Goal: Use online tool/utility: Utilize a website feature to perform a specific function

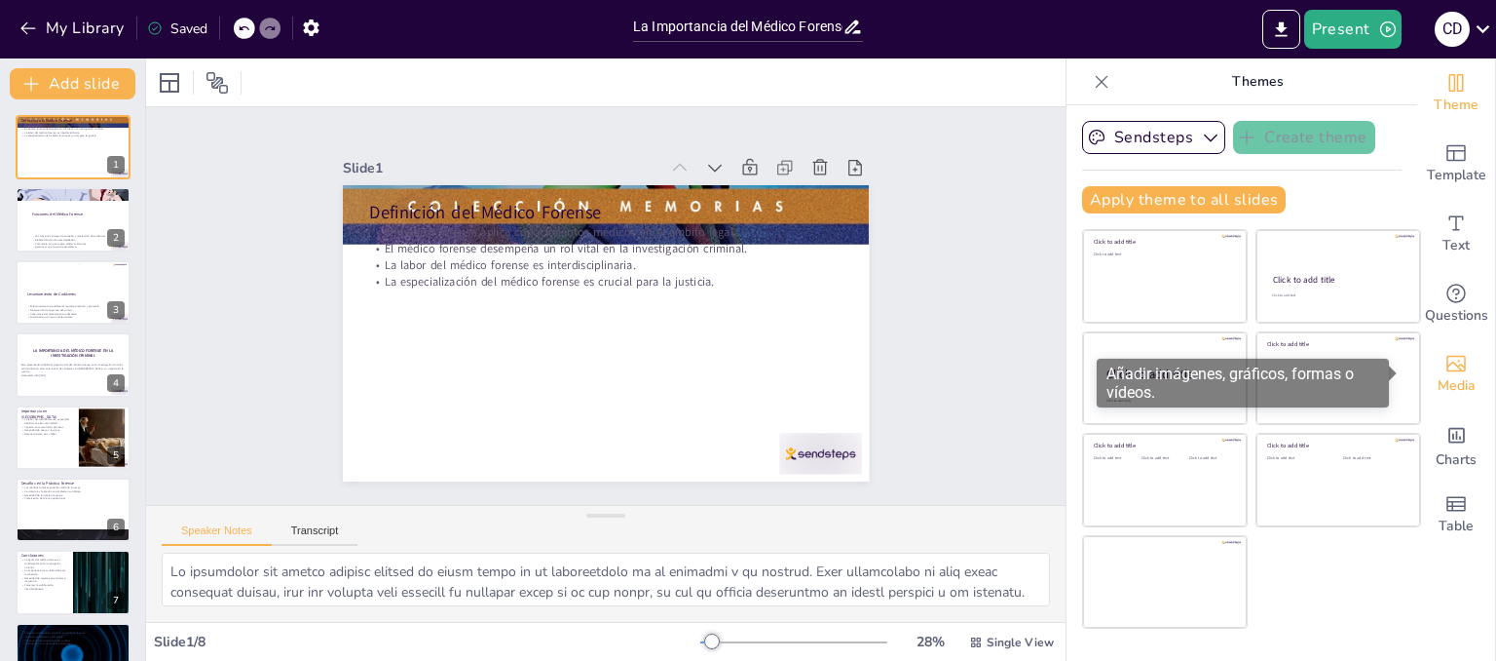
click at [1445, 373] on icon "Add images, graphics, shapes or video" at bounding box center [1456, 363] width 23 height 23
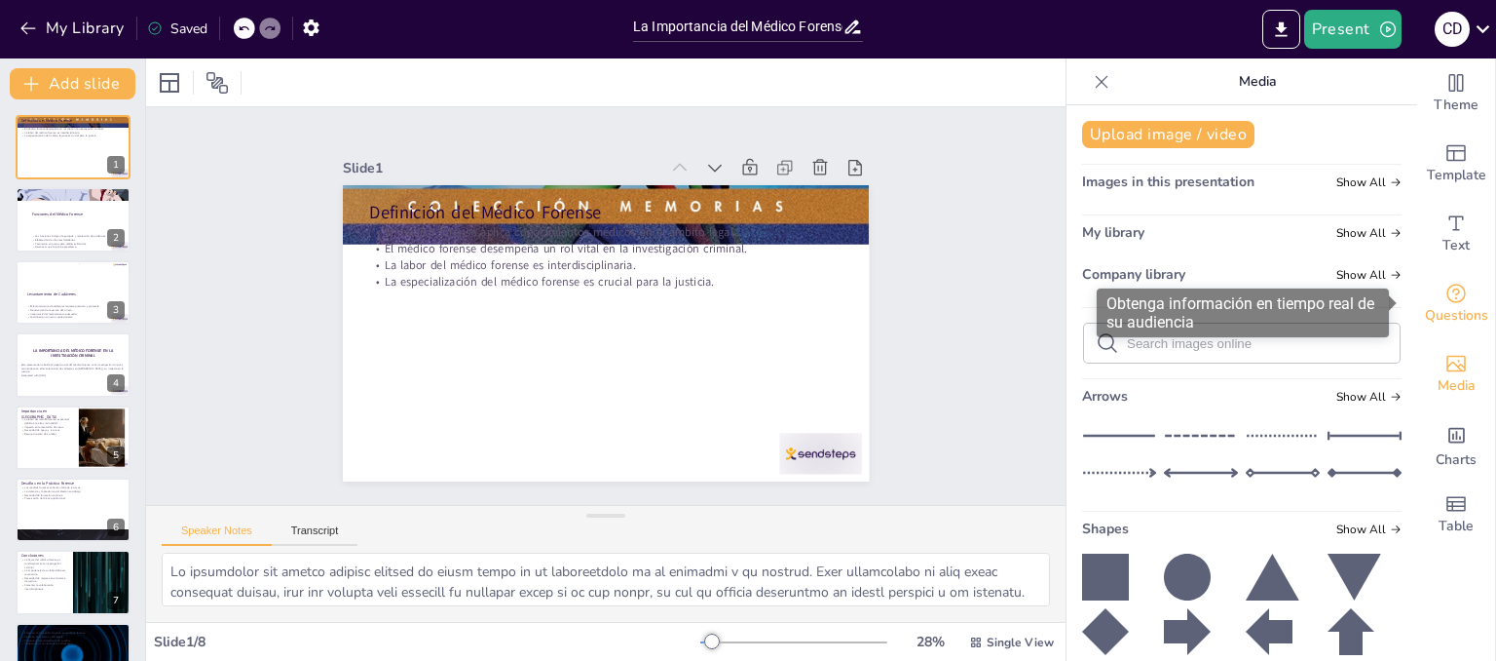
click at [1447, 299] on icon "Get real-time input from your audience" at bounding box center [1456, 292] width 19 height 19
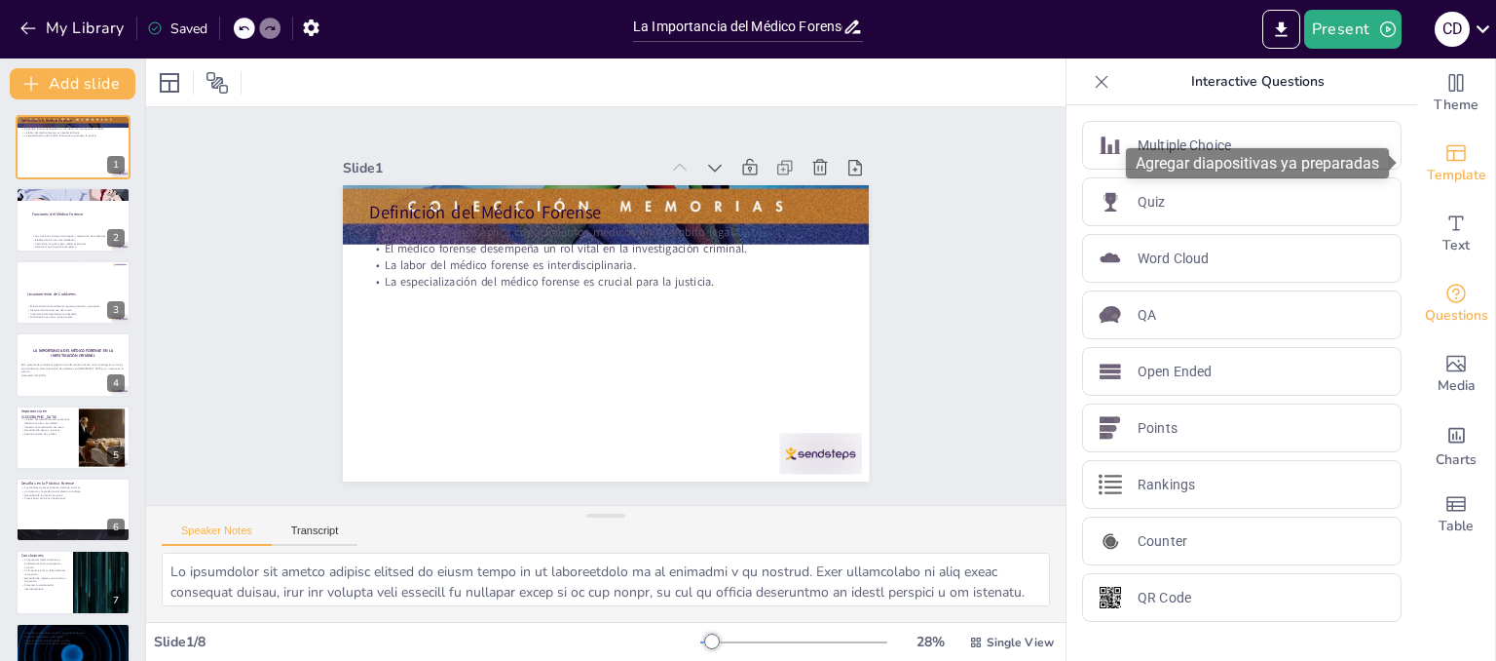
click at [1449, 153] on icon "Add ready made slides" at bounding box center [1456, 152] width 23 height 23
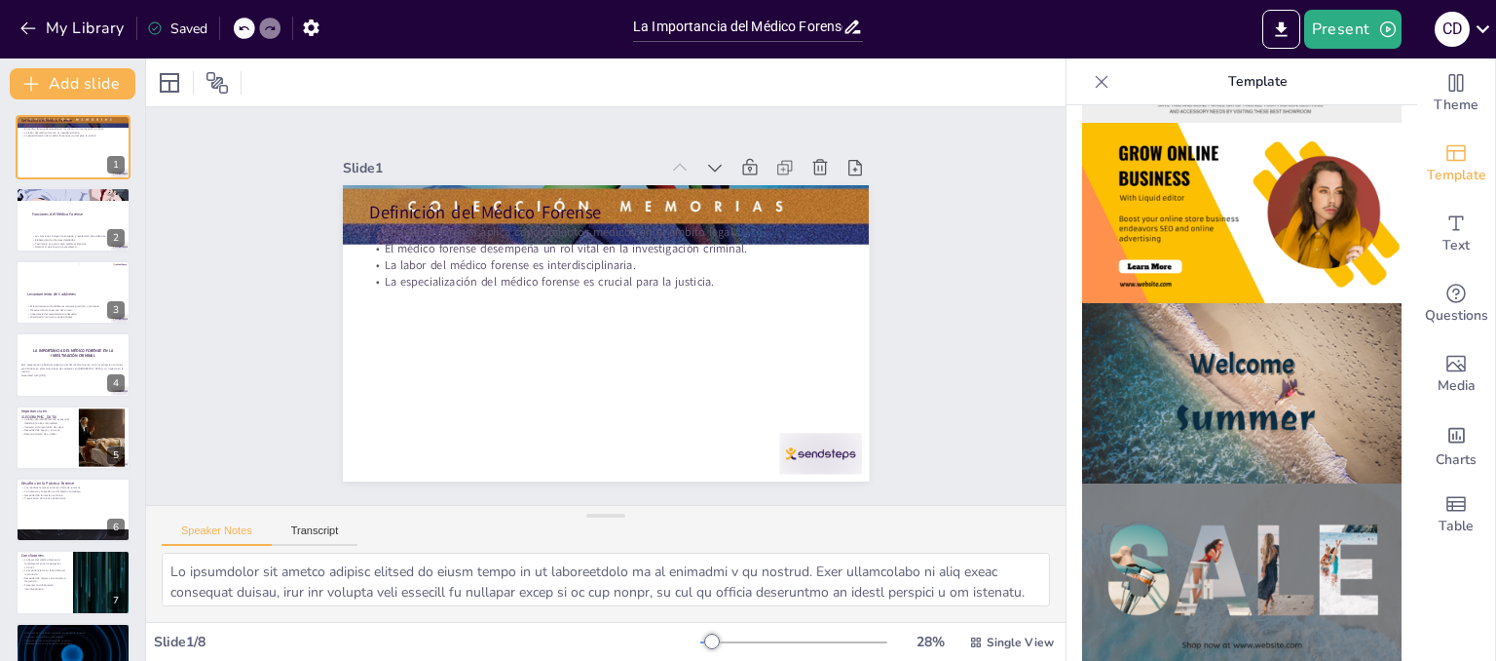
scroll to position [546, 0]
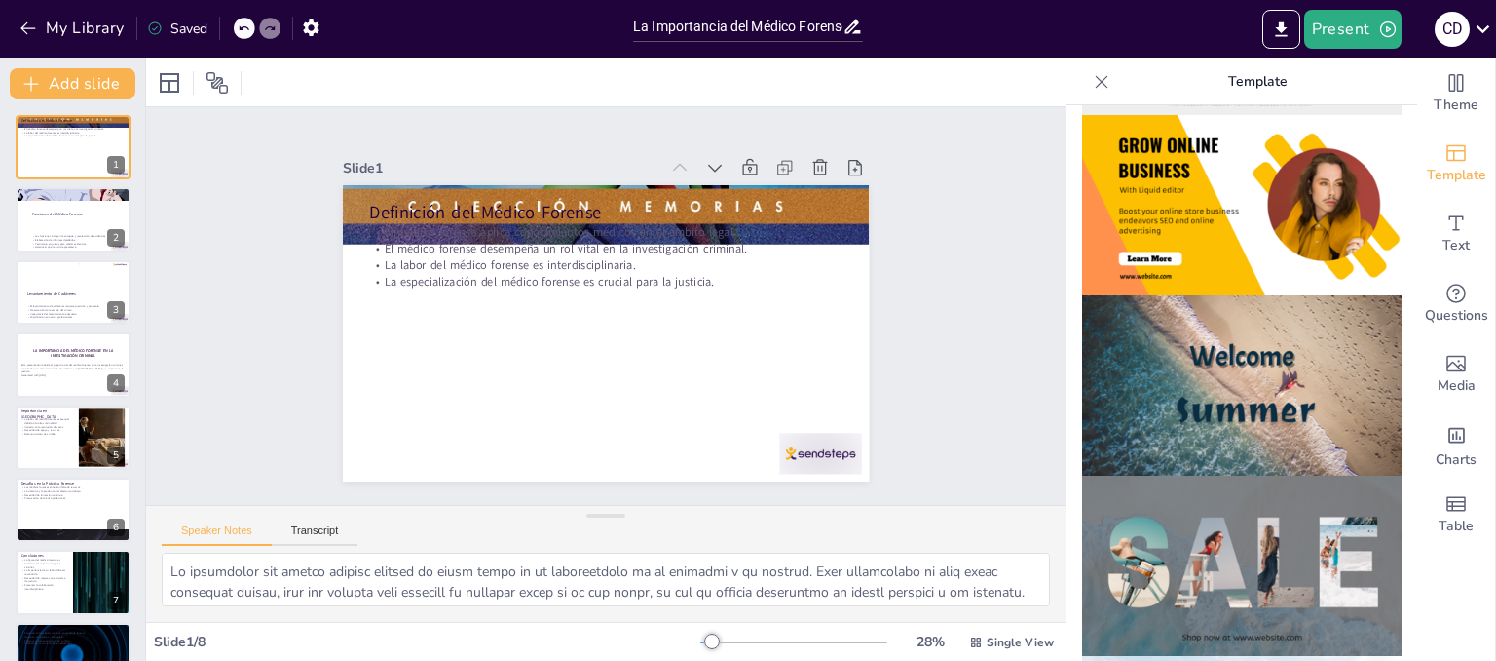
click at [1210, 200] on img at bounding box center [1242, 205] width 320 height 180
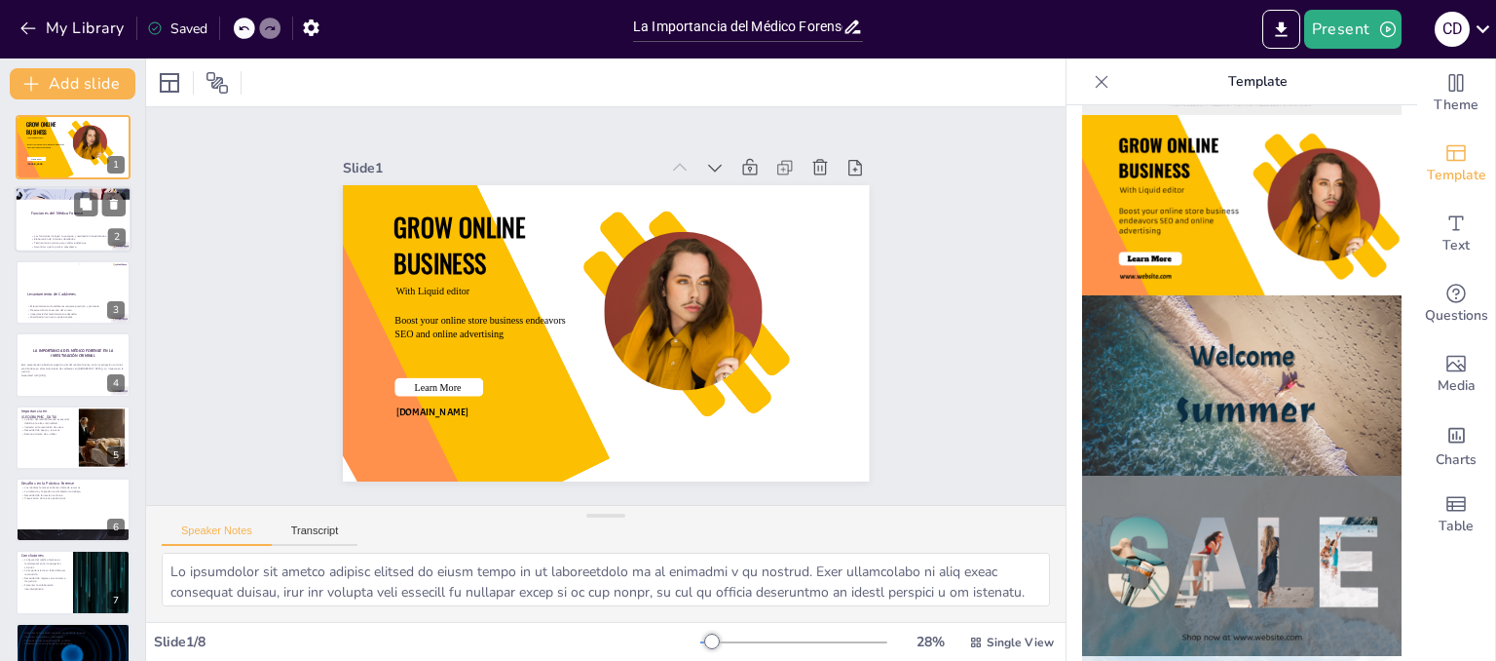
click at [45, 223] on div at bounding box center [73, 220] width 117 height 66
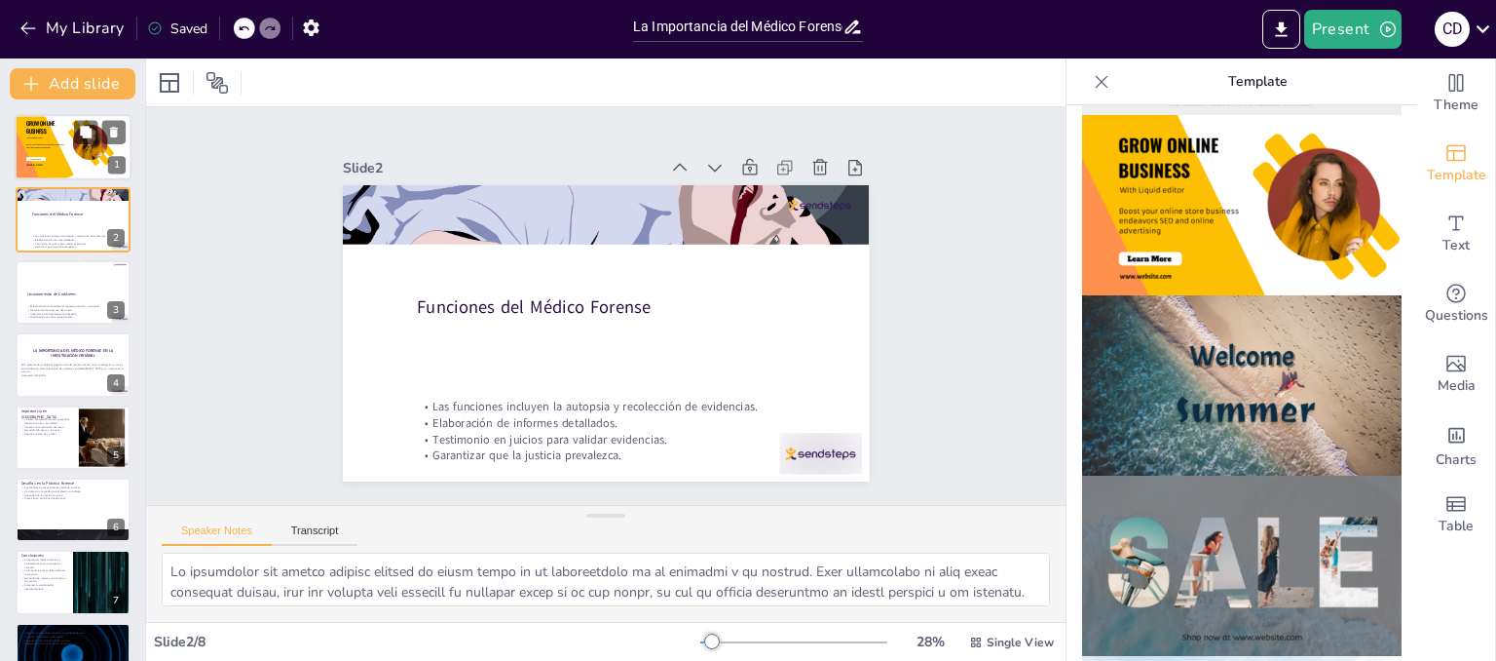
click at [49, 141] on div at bounding box center [41, 146] width 65 height 88
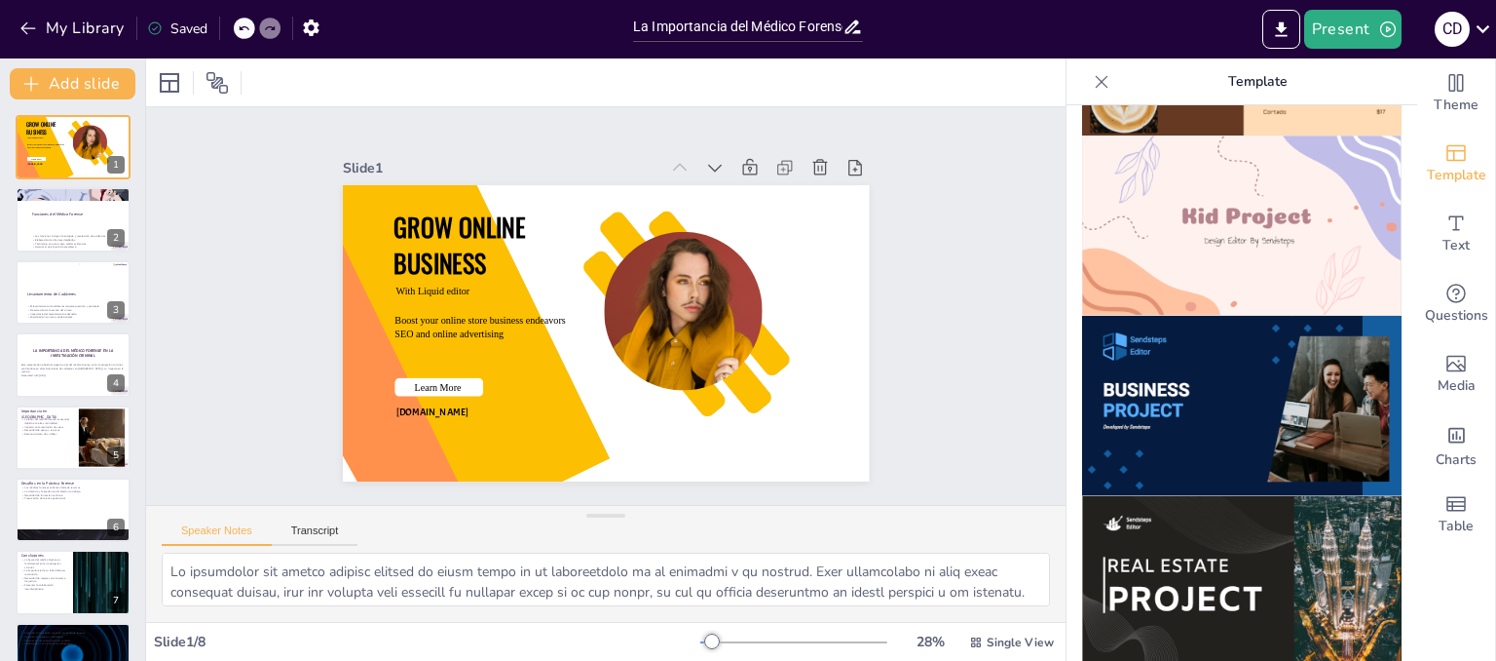
scroll to position [1447, 0]
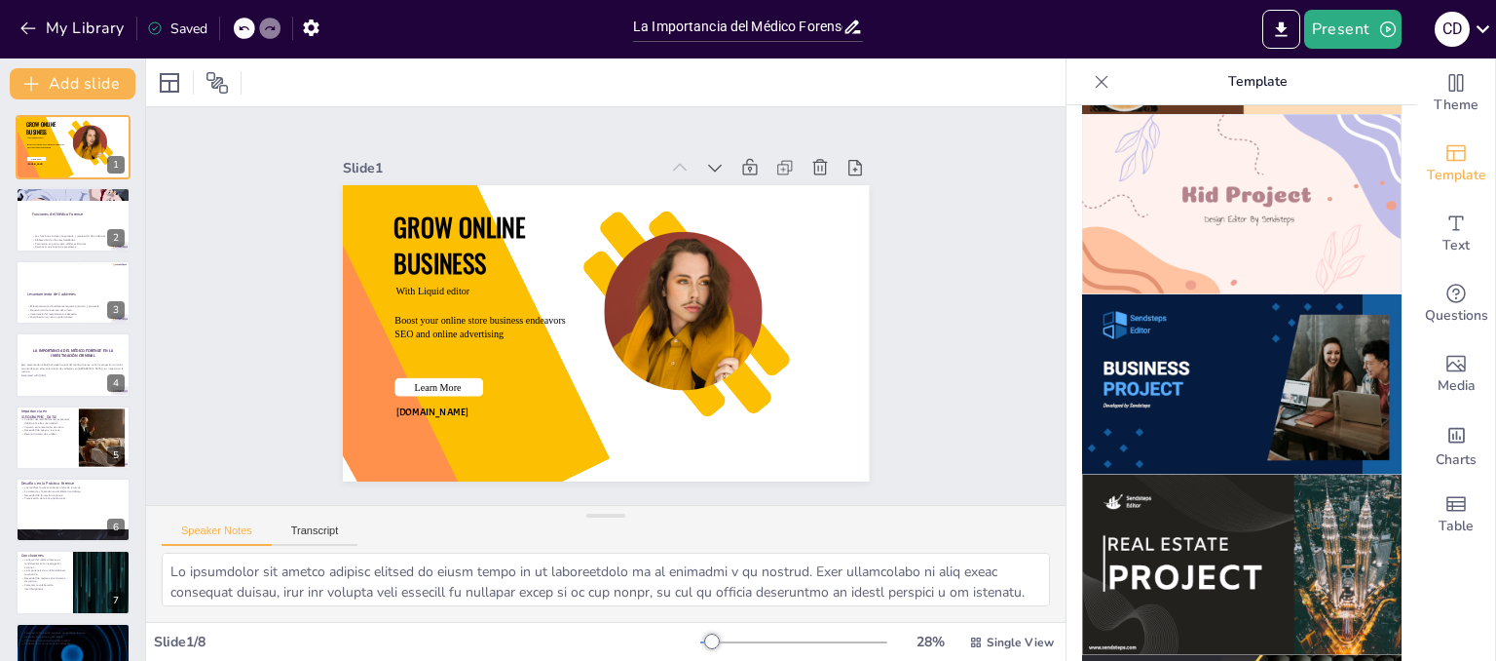
click at [1190, 376] on img at bounding box center [1242, 384] width 320 height 180
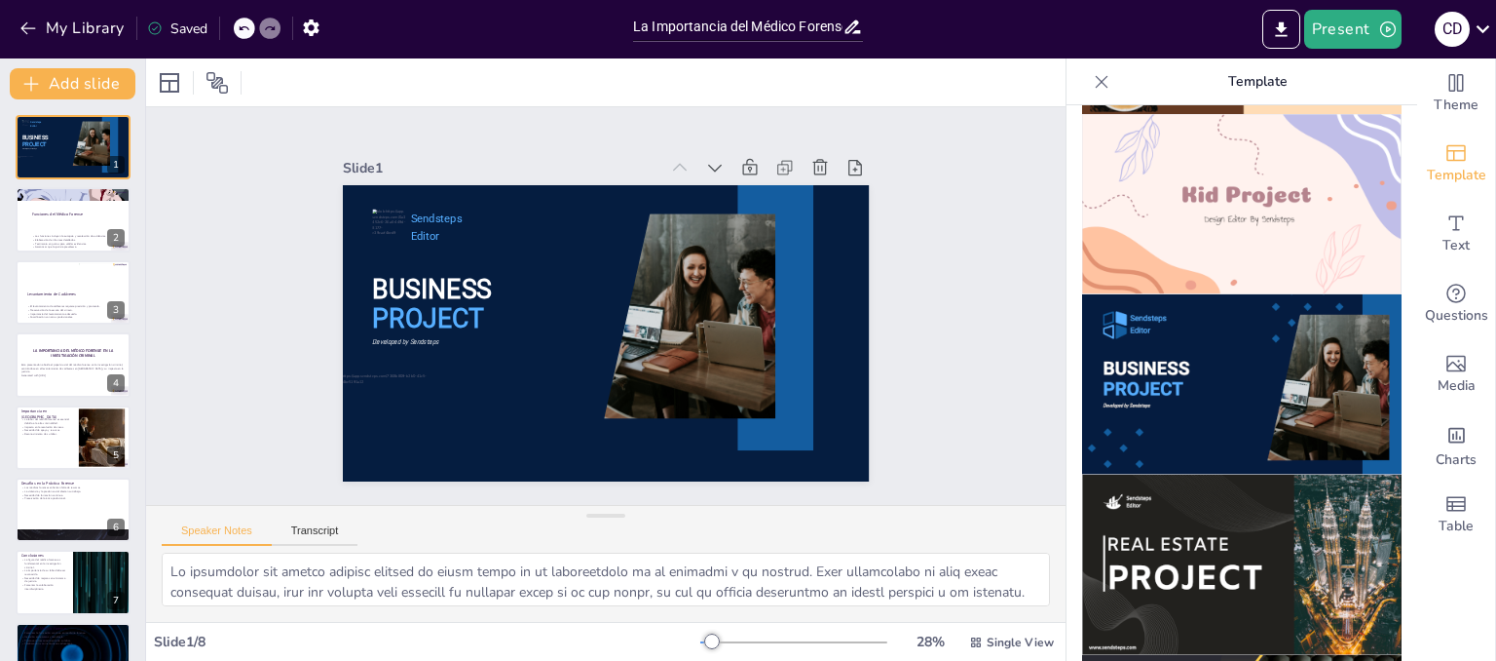
drag, startPoint x: 1164, startPoint y: 367, endPoint x: 948, endPoint y: 527, distance: 268.9
click at [948, 527] on div "Speaker Notes Transcript" at bounding box center [606, 529] width 920 height 47
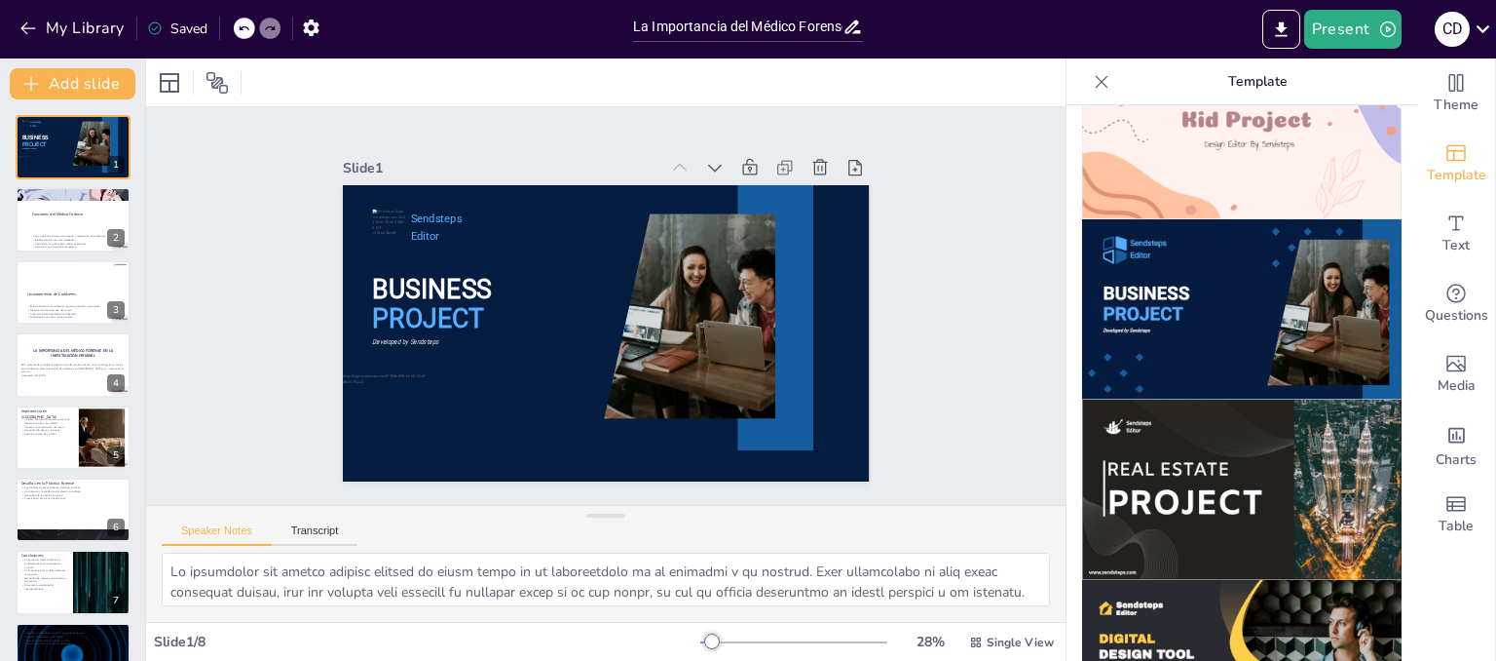
scroll to position [1519, 0]
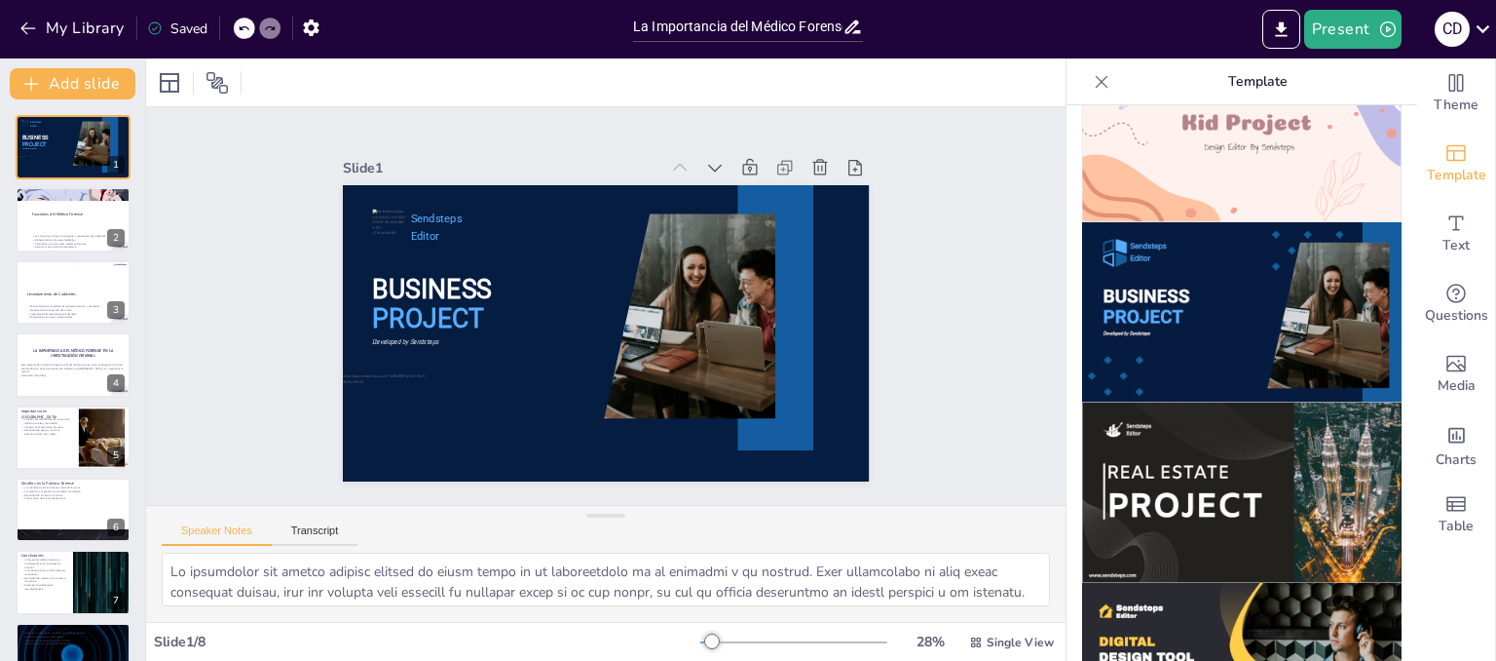
click at [1186, 583] on img at bounding box center [1242, 673] width 320 height 180
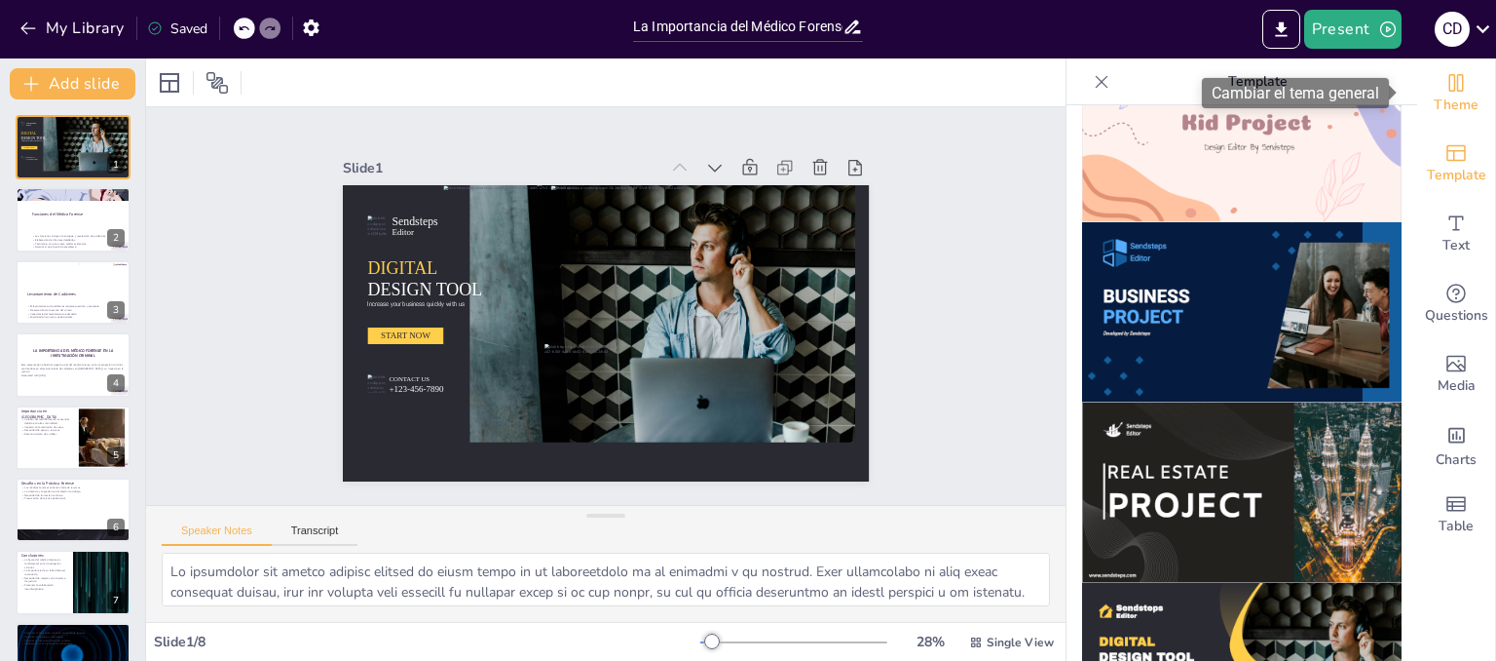
click at [1445, 86] on icon "Change the overall theme" at bounding box center [1456, 82] width 23 height 23
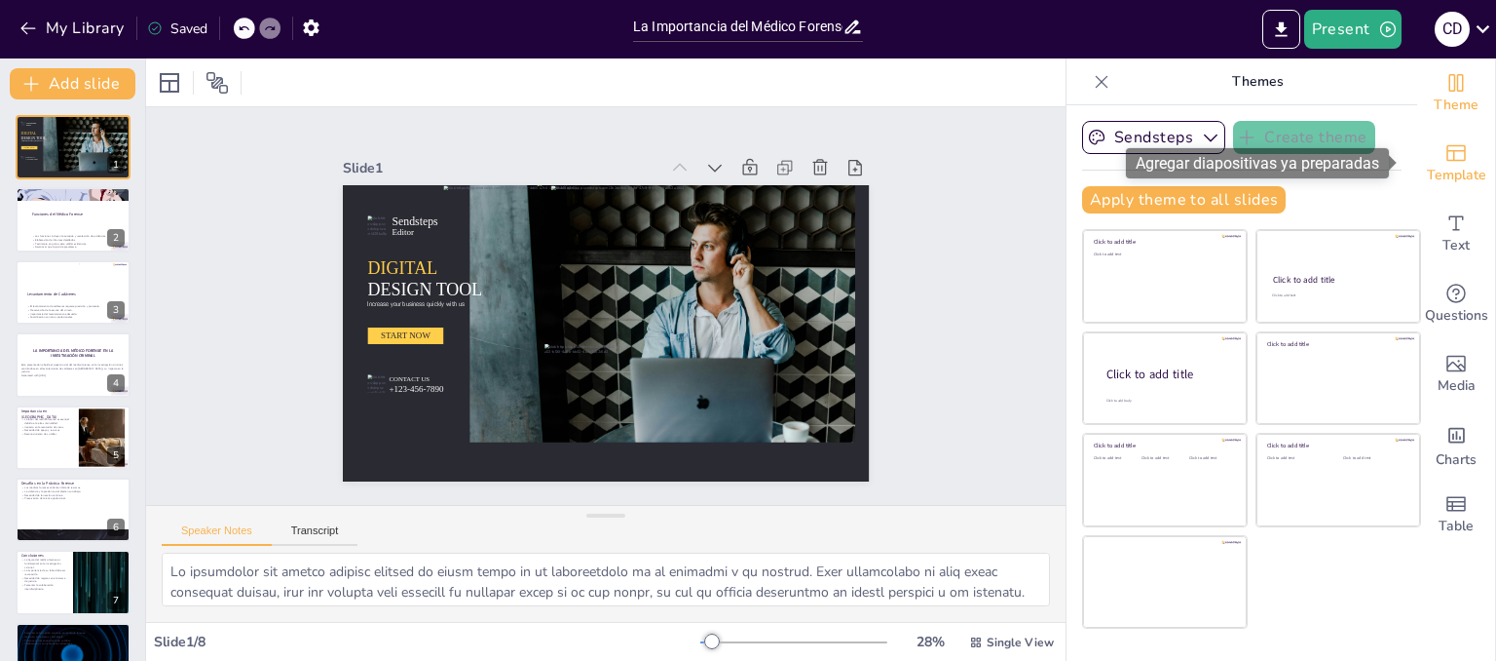
click at [1440, 167] on span "Template" at bounding box center [1456, 175] width 59 height 21
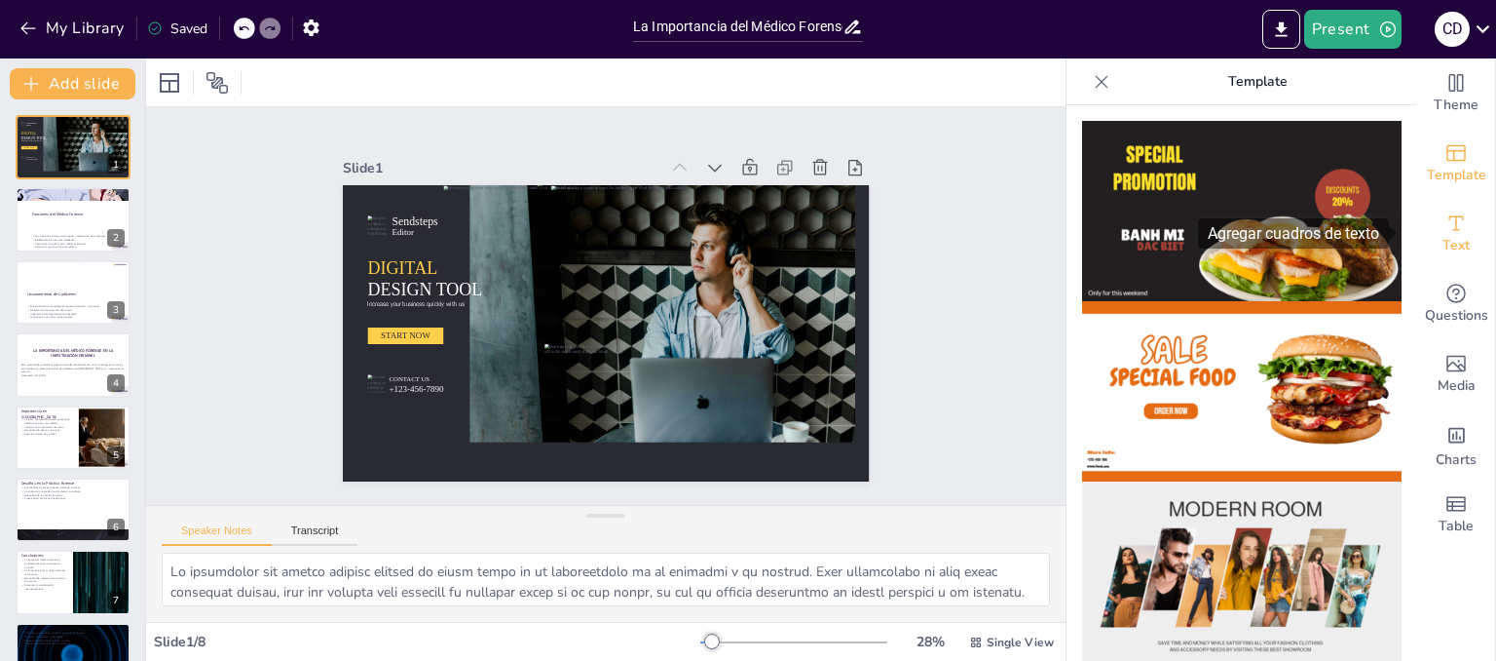
click at [1443, 239] on span "Text" at bounding box center [1456, 245] width 27 height 21
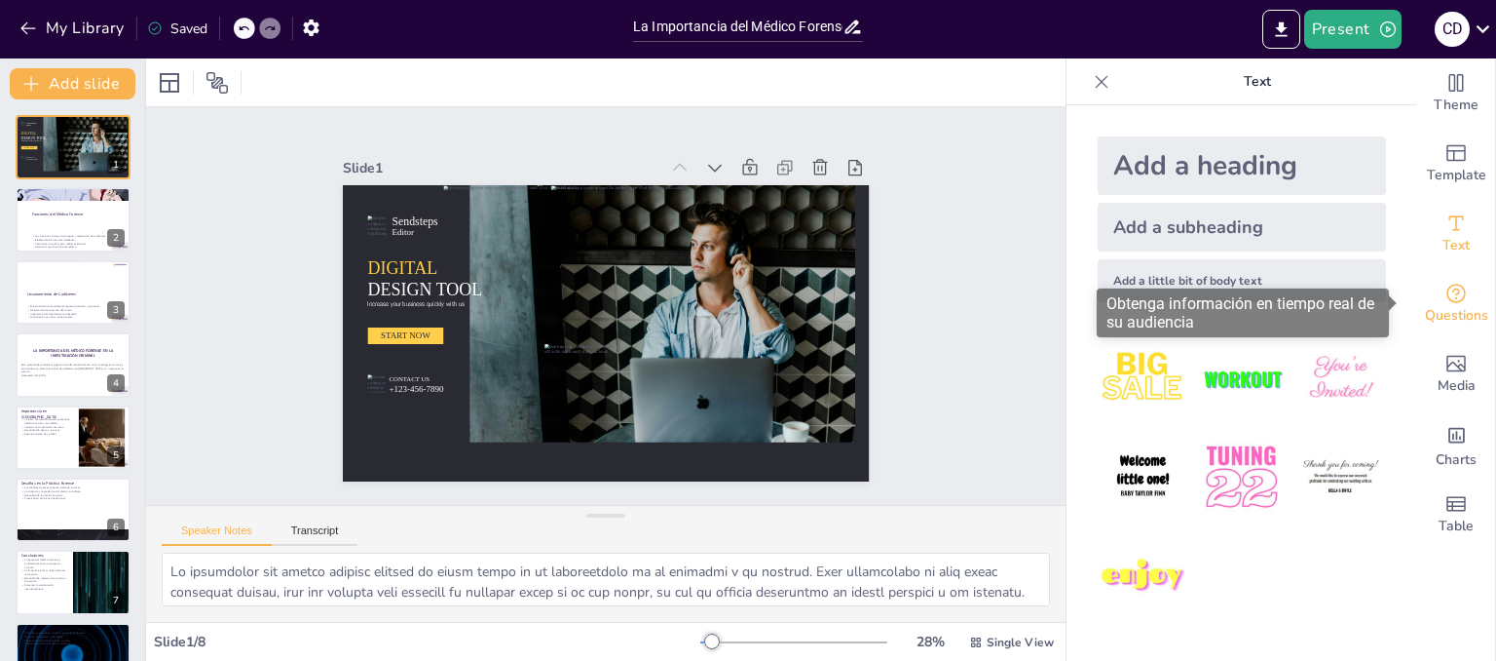
click at [1445, 296] on icon "Get real-time input from your audience" at bounding box center [1456, 293] width 23 height 23
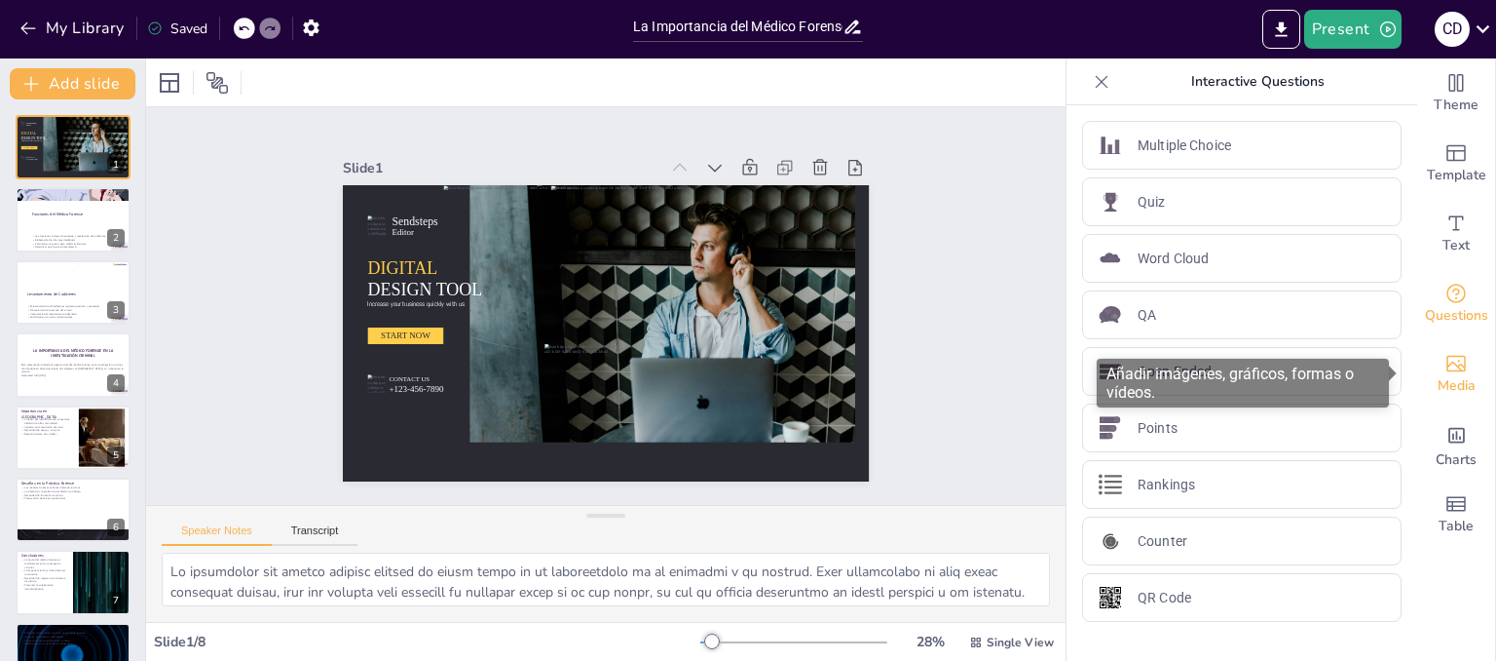
click at [1442, 383] on span "Media" at bounding box center [1457, 385] width 38 height 21
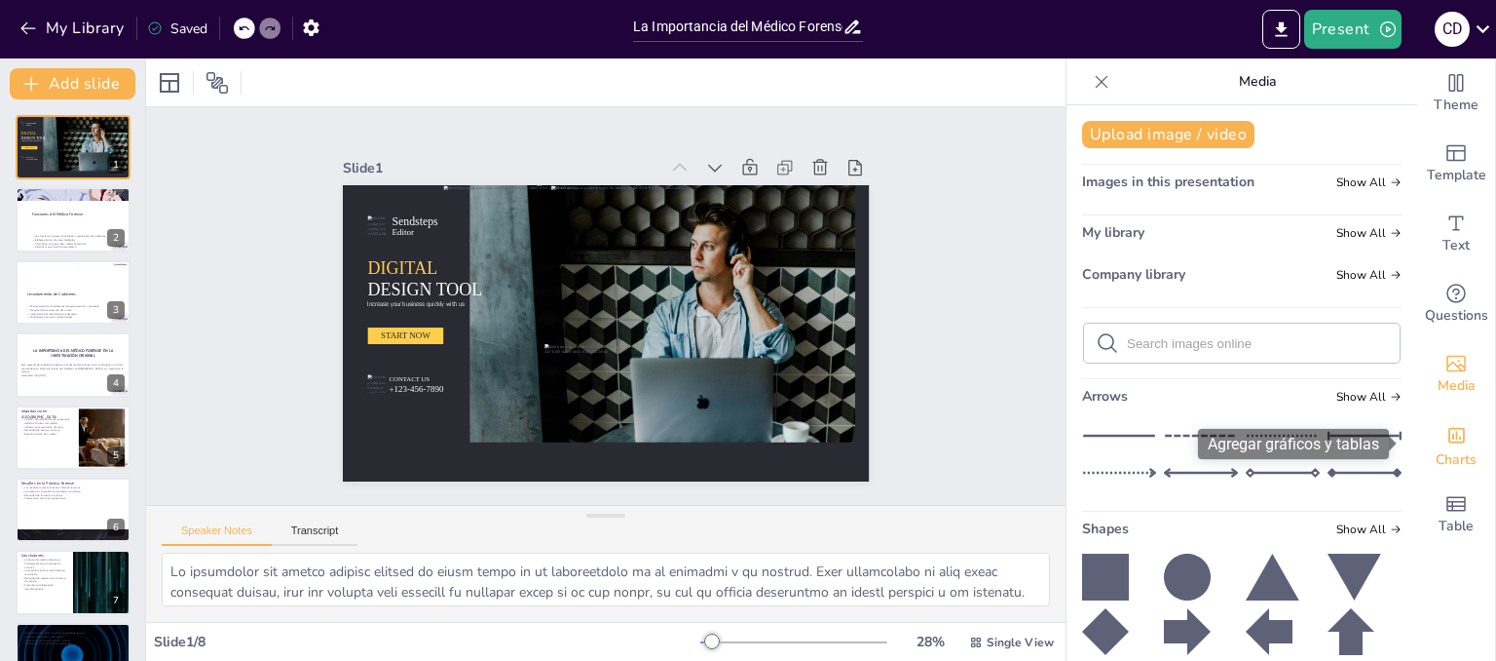
click at [1446, 465] on span "Charts" at bounding box center [1456, 459] width 41 height 21
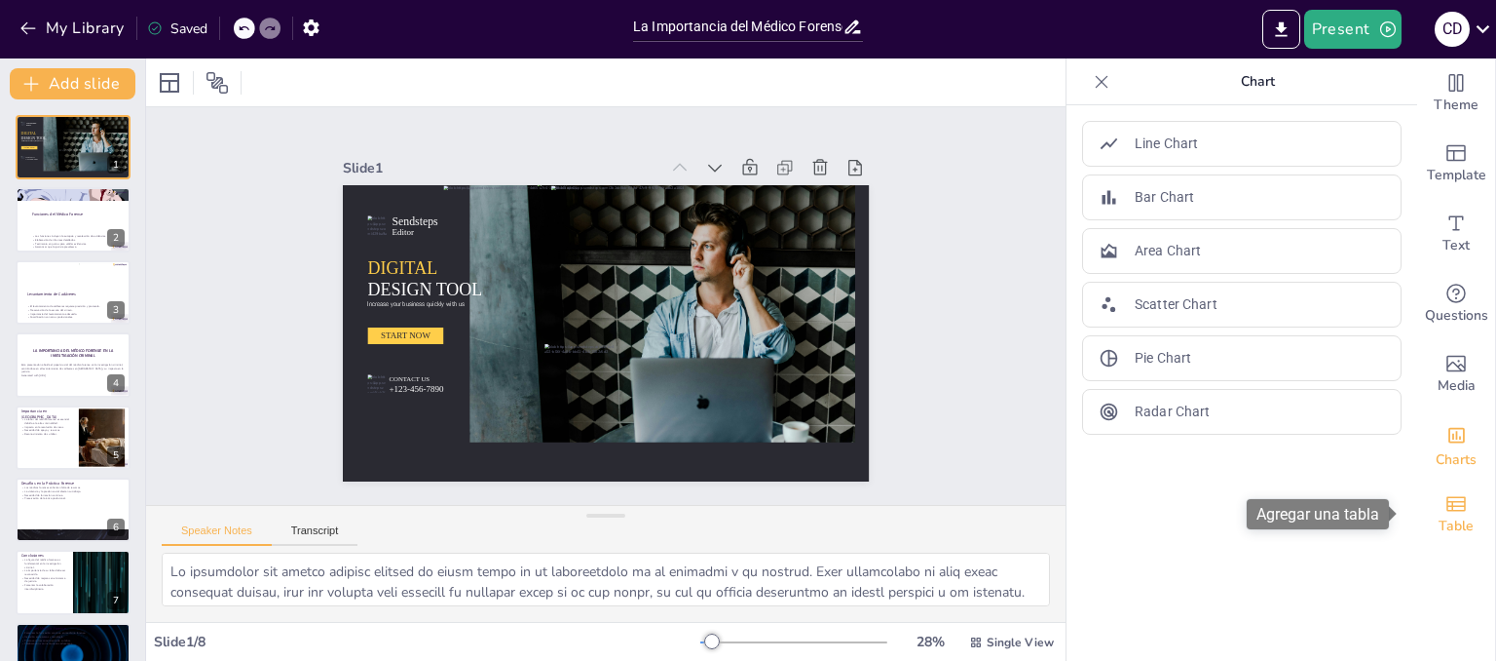
click at [1447, 505] on icon "Add a table" at bounding box center [1456, 503] width 19 height 15
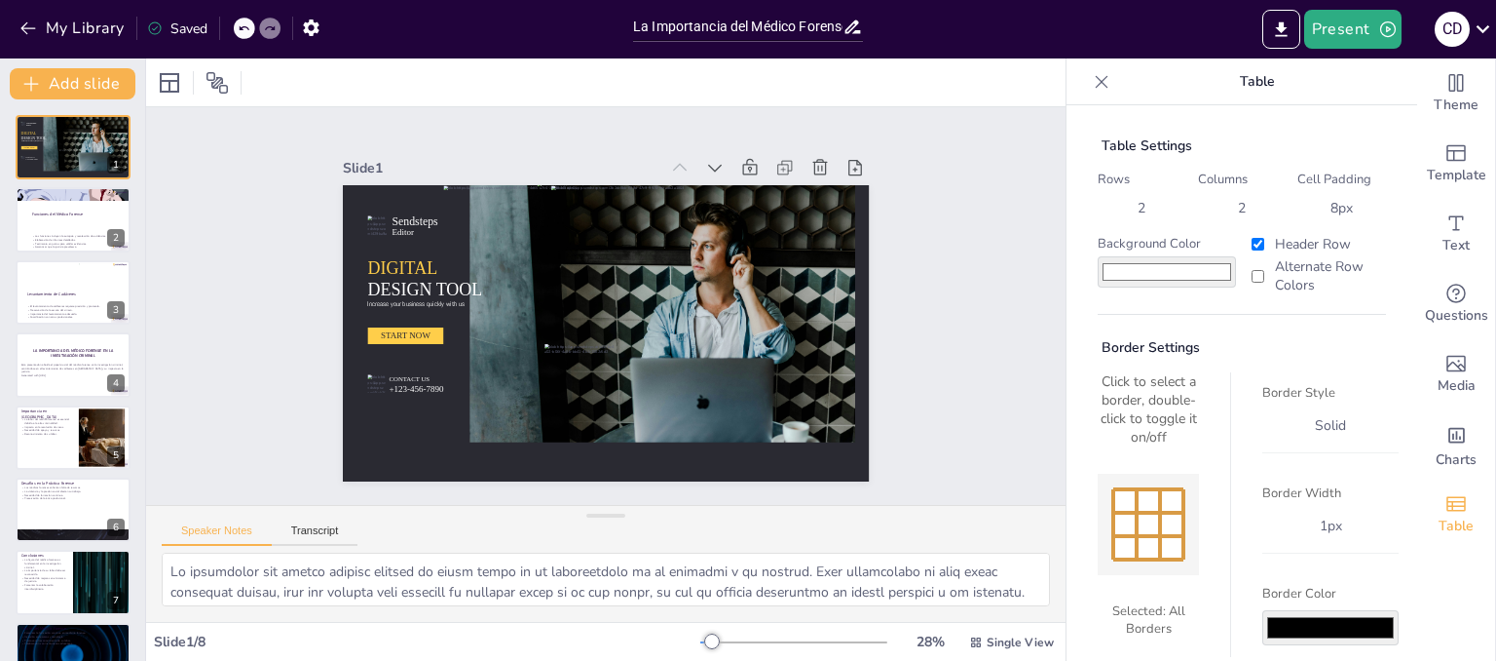
click at [857, 32] on icon at bounding box center [854, 27] width 16 height 14
click at [314, 24] on icon "button" at bounding box center [311, 27] width 16 height 17
